Goal: Task Accomplishment & Management: Use online tool/utility

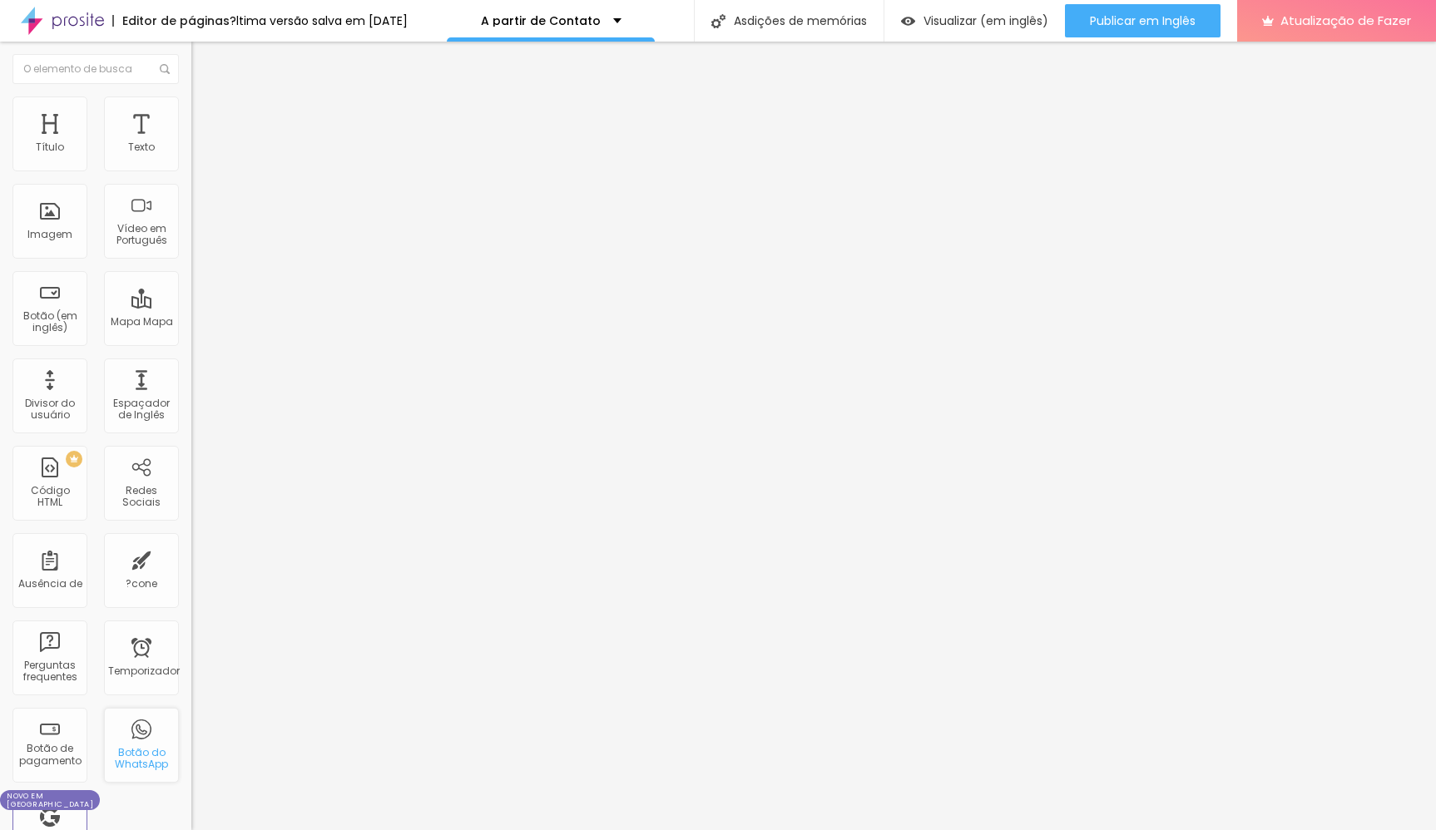
click at [146, 746] on div "Botão do WhatsApp" at bounding box center [141, 745] width 75 height 75
click at [151, 125] on div "Texto" at bounding box center [141, 133] width 75 height 75
click at [136, 151] on div "Texto" at bounding box center [141, 147] width 27 height 12
click at [48, 225] on div "Imagem" at bounding box center [49, 221] width 75 height 75
click at [69, 141] on div "Título" at bounding box center [49, 133] width 75 height 75
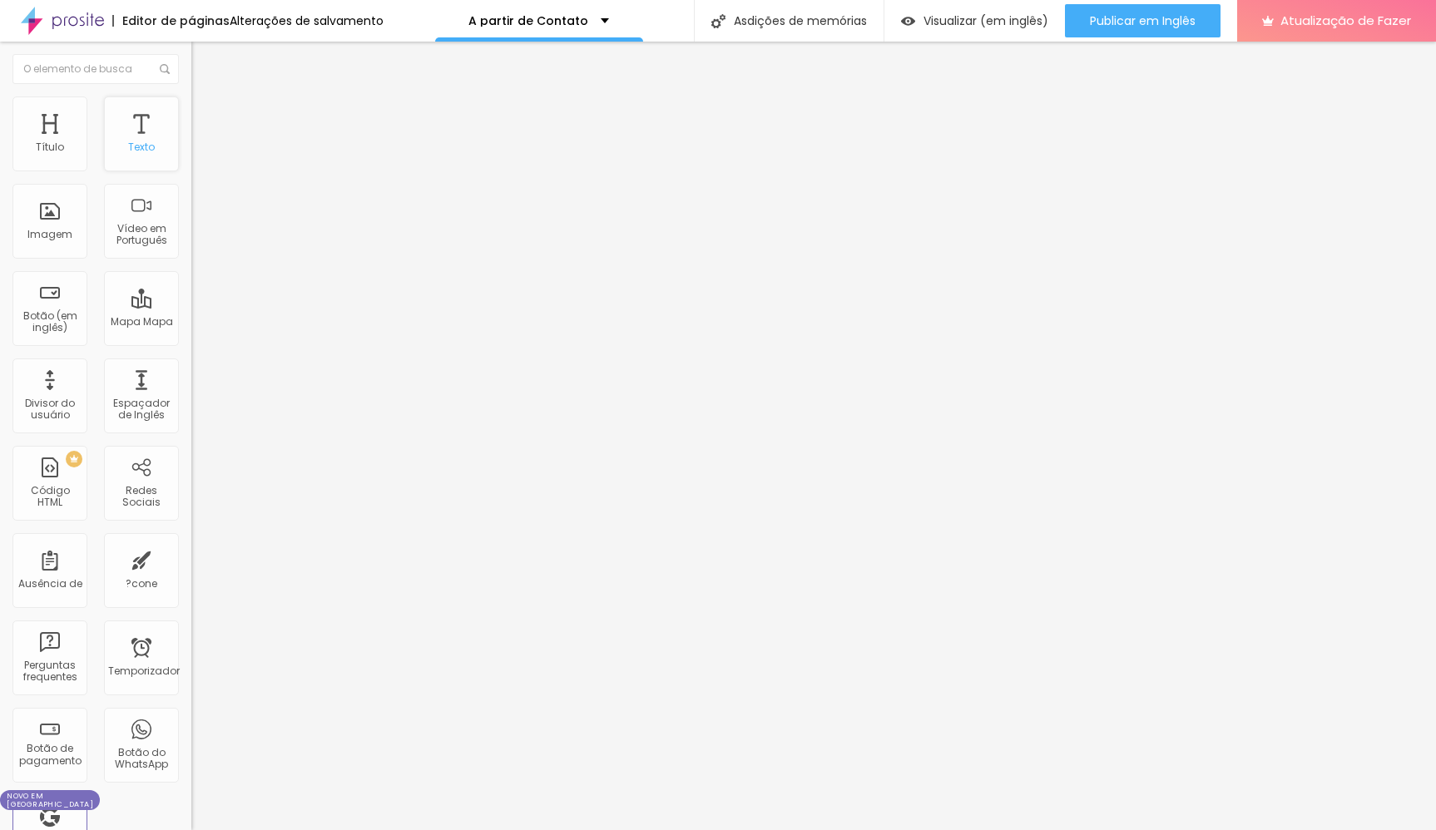
click at [160, 132] on div "Texto" at bounding box center [141, 133] width 75 height 75
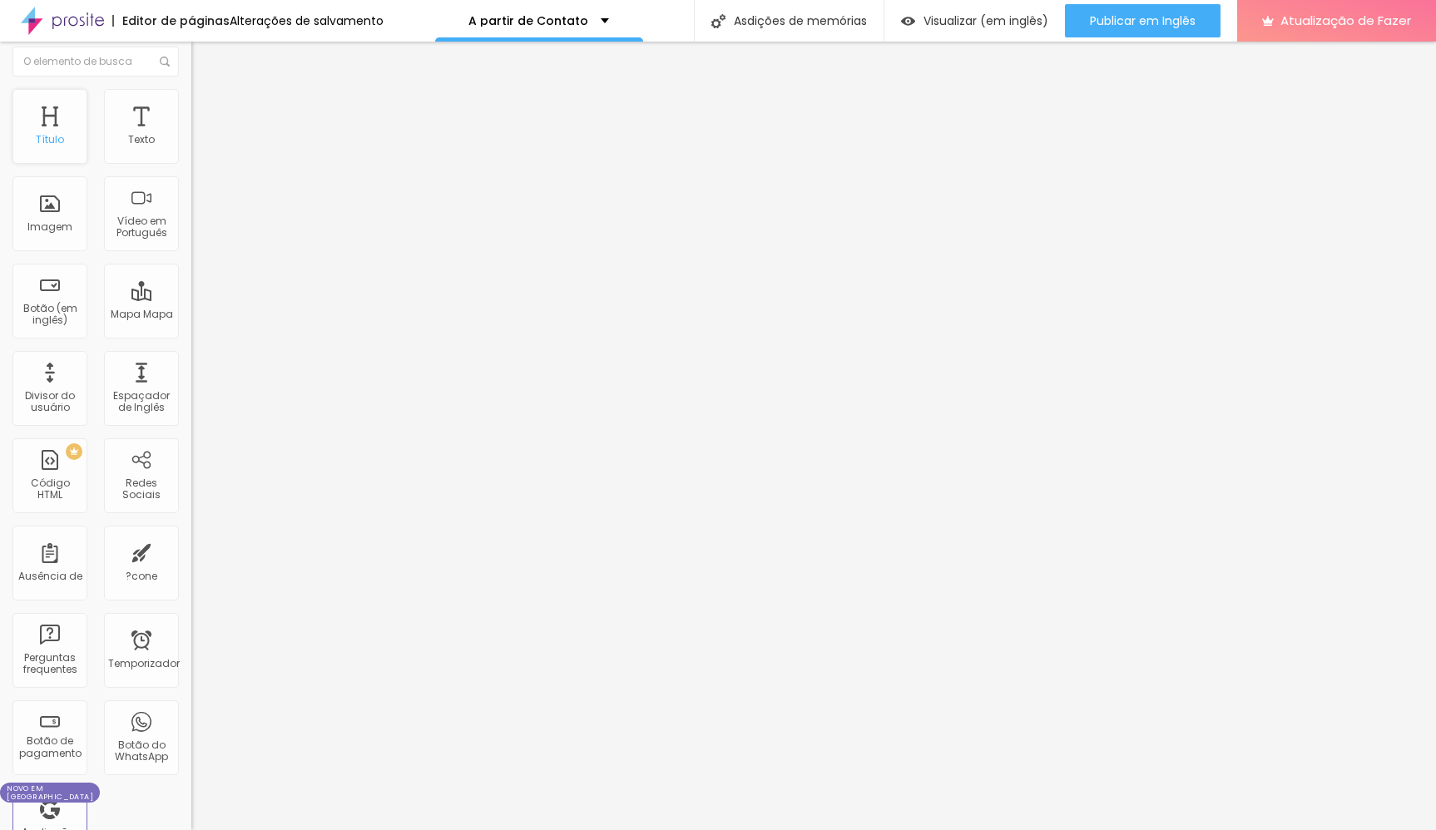
click at [62, 139] on div "Título" at bounding box center [50, 140] width 28 height 12
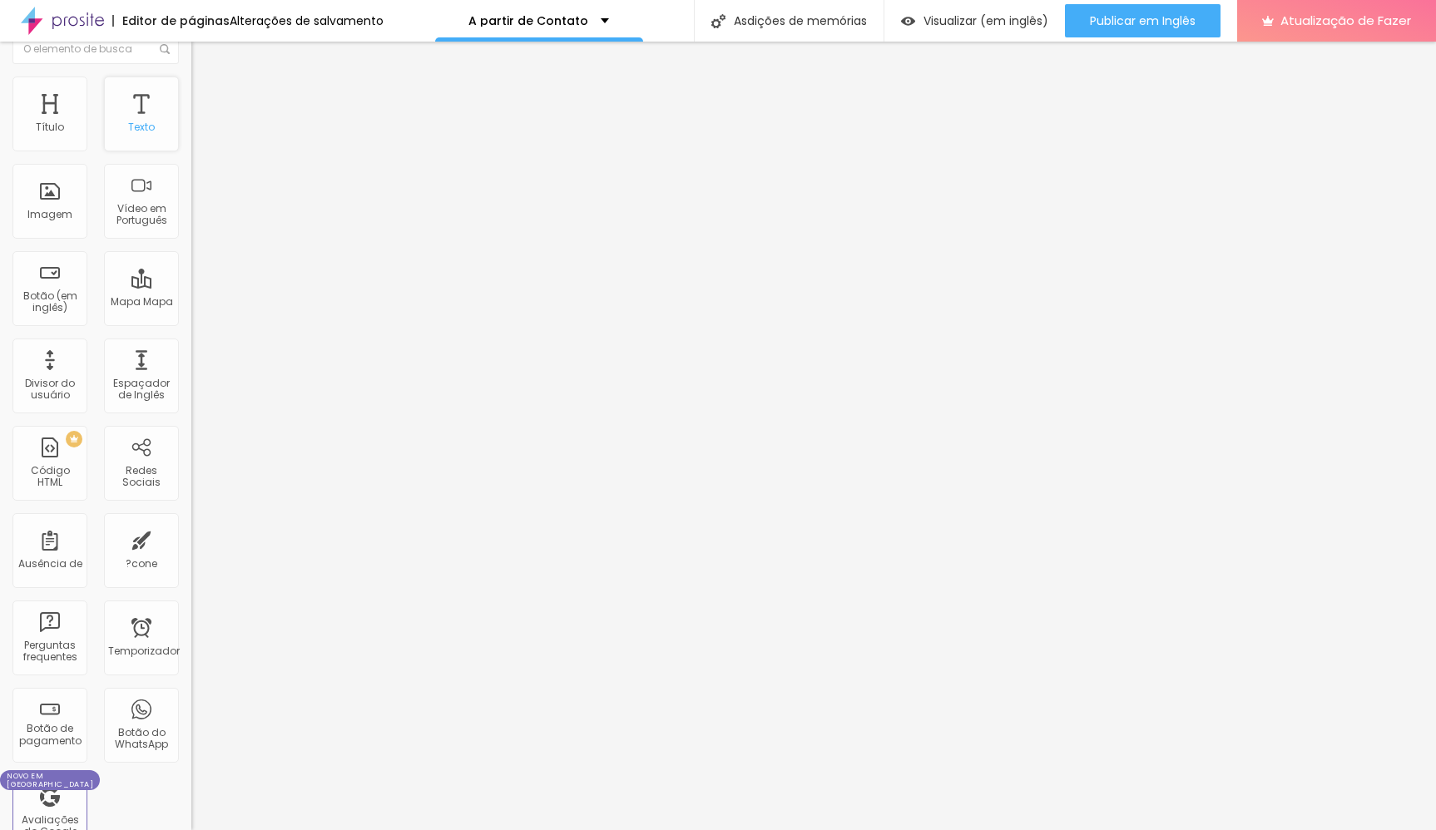
click at [134, 130] on div "Texto" at bounding box center [141, 127] width 27 height 12
click at [144, 146] on div "Texto" at bounding box center [141, 115] width 75 height 75
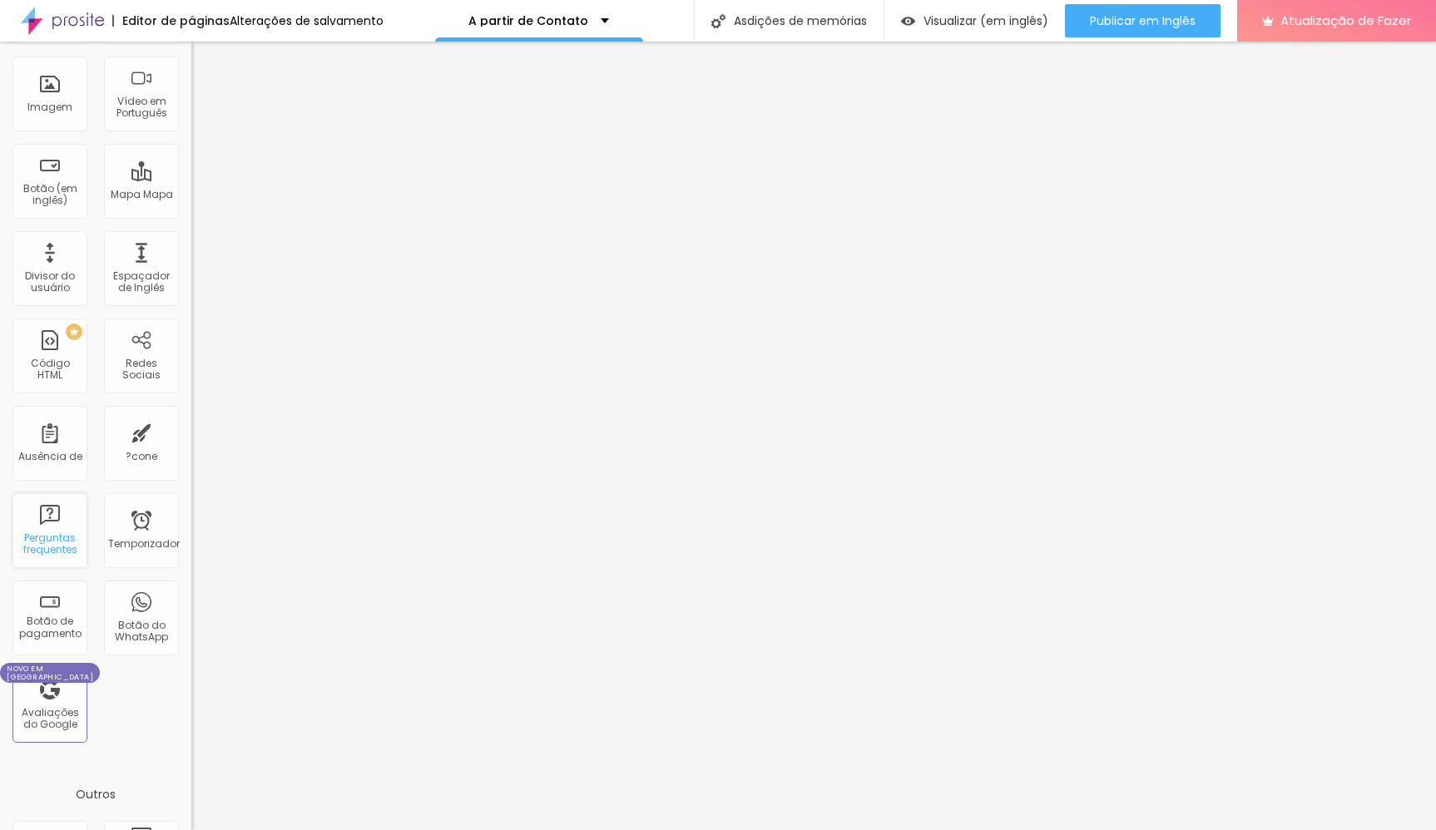
scroll to position [297, 0]
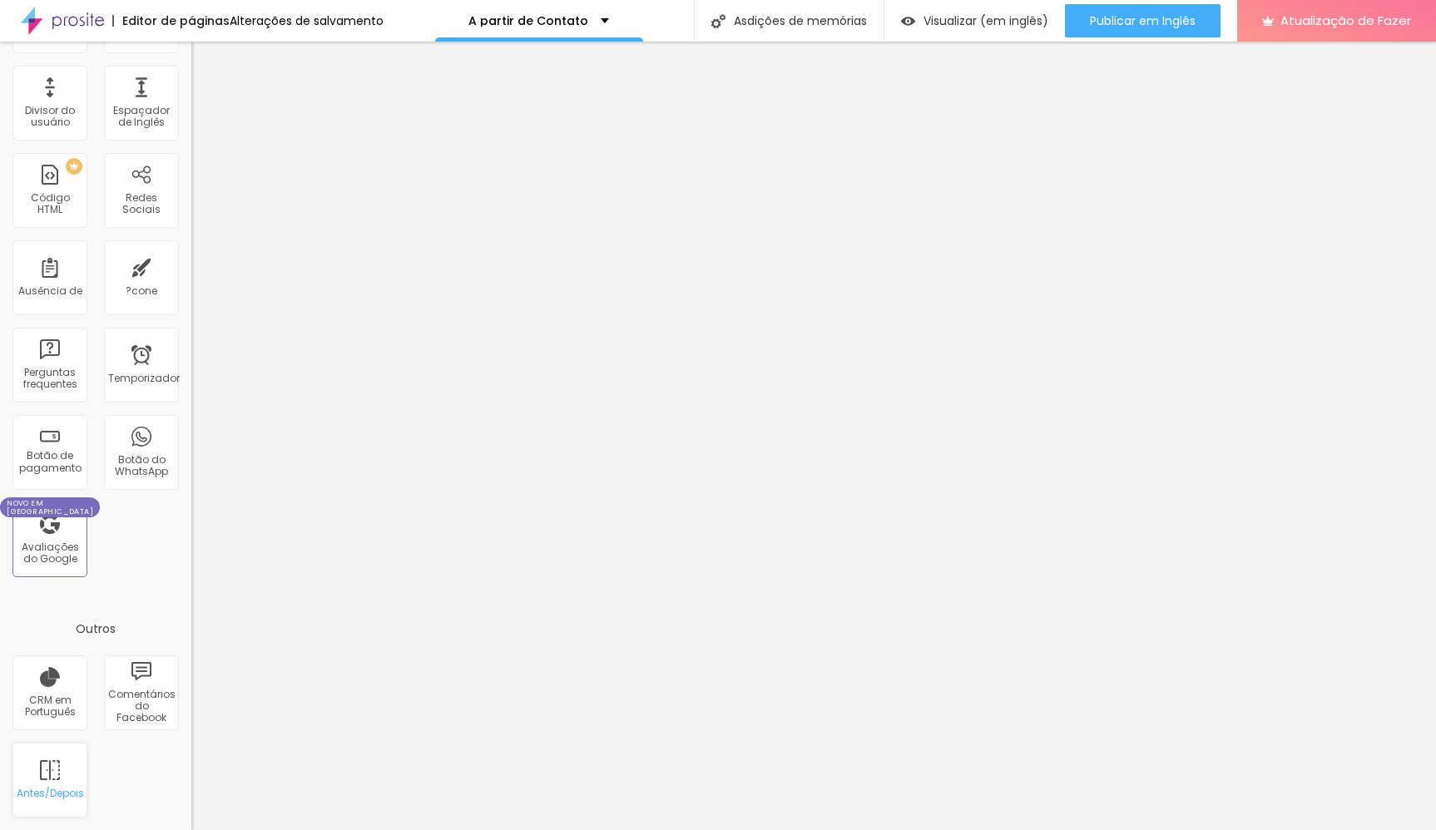
click at [69, 773] on div "Antes/Depois" at bounding box center [49, 780] width 75 height 75
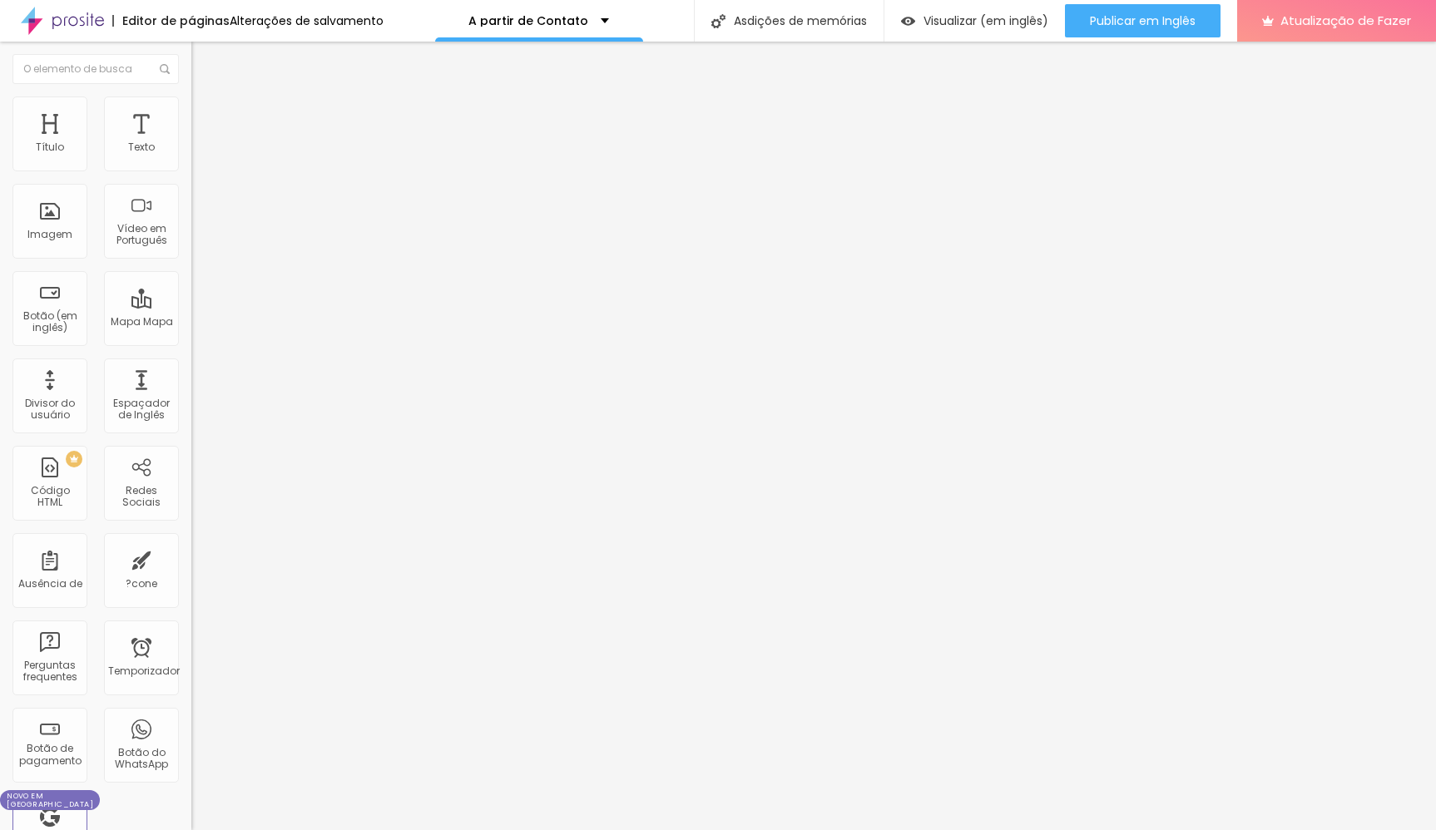
click at [206, 117] on span "ASSASSIA" at bounding box center [230, 124] width 49 height 14
click at [191, 96] on li "Conteúdo do Conteúdo" at bounding box center [286, 88] width 191 height 17
click at [204, 67] on img "button" at bounding box center [210, 67] width 12 height 13
click at [831, 22] on div "Asdições de memórias" at bounding box center [789, 21] width 190 height 42
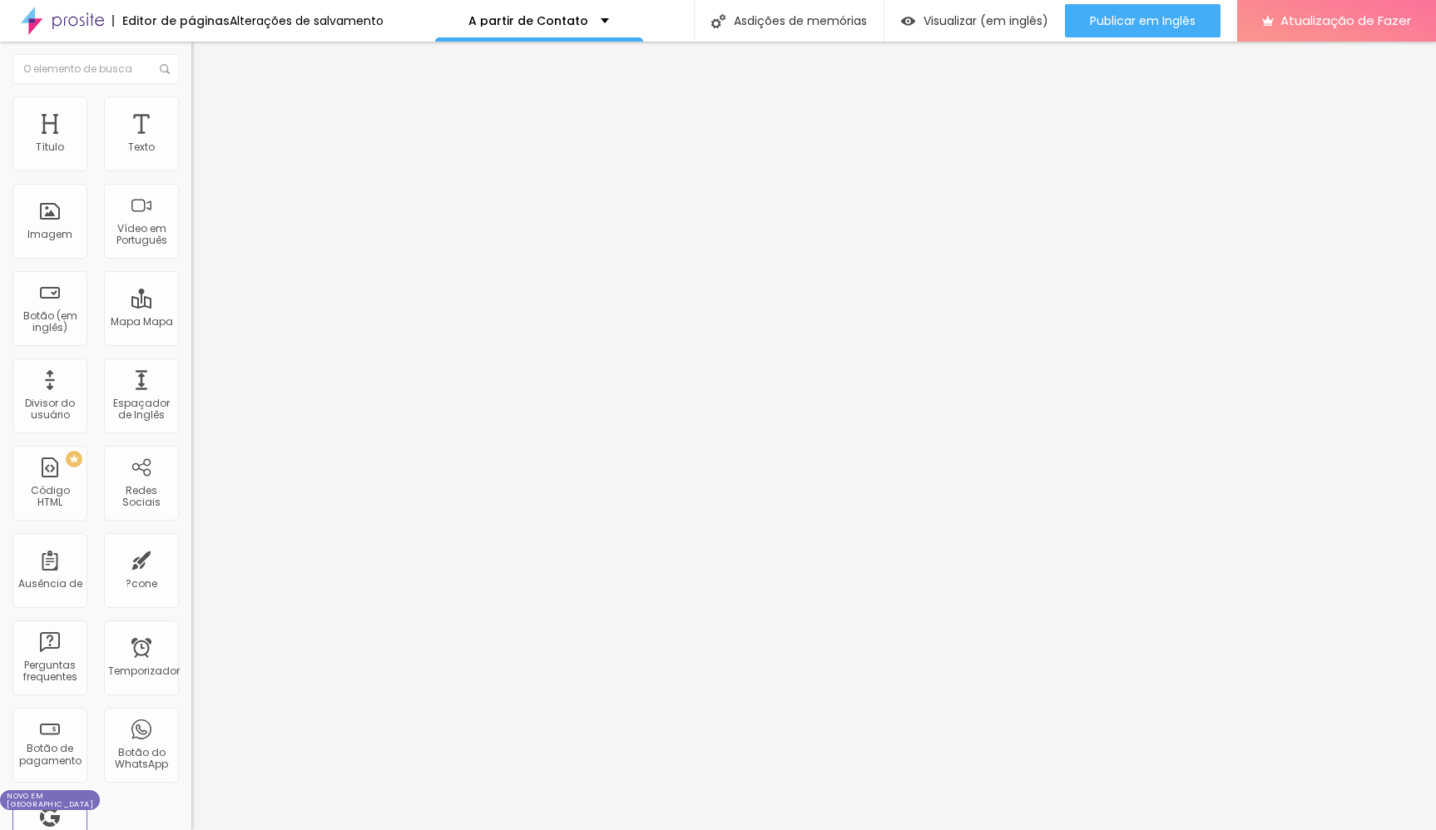
drag, startPoint x: 735, startPoint y: 477, endPoint x: 557, endPoint y: 477, distance: 178.0
click at [1127, 22] on span "Publicar em Inglês" at bounding box center [1143, 20] width 106 height 13
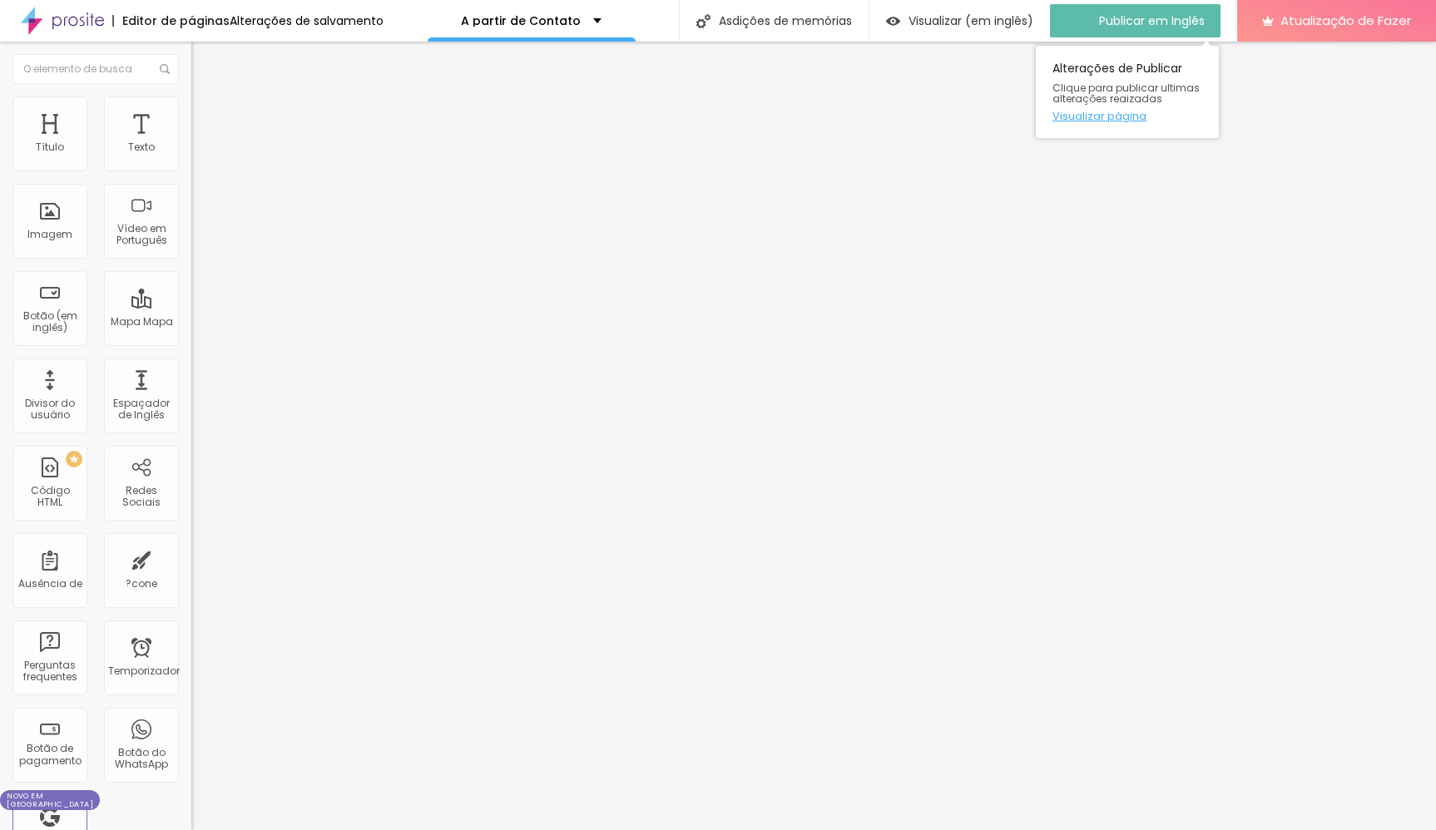
click at [1093, 116] on link "Visualizar página" at bounding box center [1127, 116] width 150 height 11
